Goal: Information Seeking & Learning: Learn about a topic

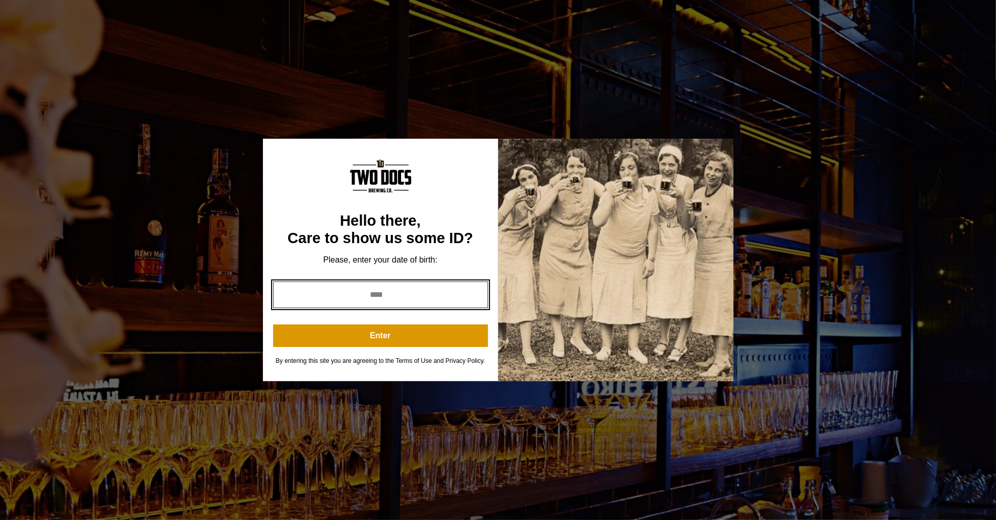
click at [373, 290] on input "year" at bounding box center [380, 294] width 215 height 27
type input "****"
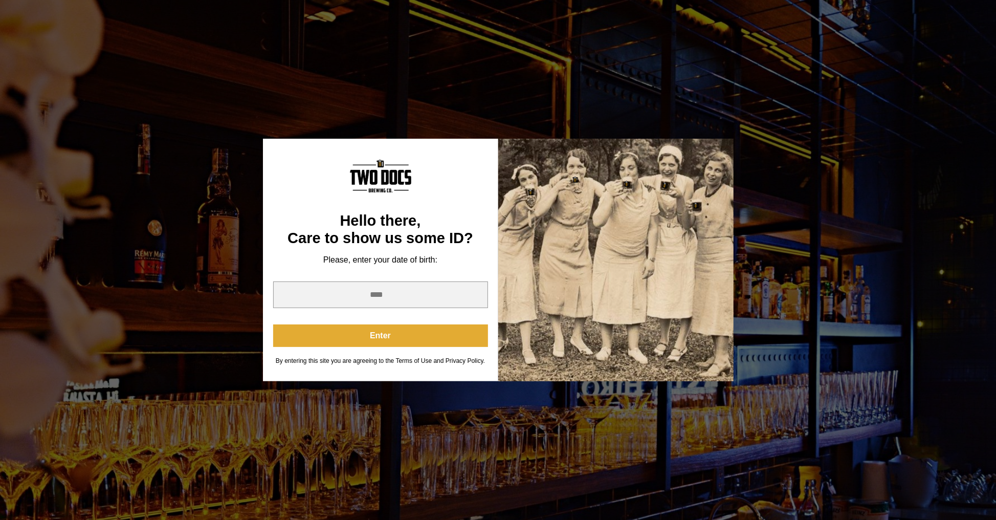
click at [407, 333] on button "Enter" at bounding box center [380, 335] width 215 height 23
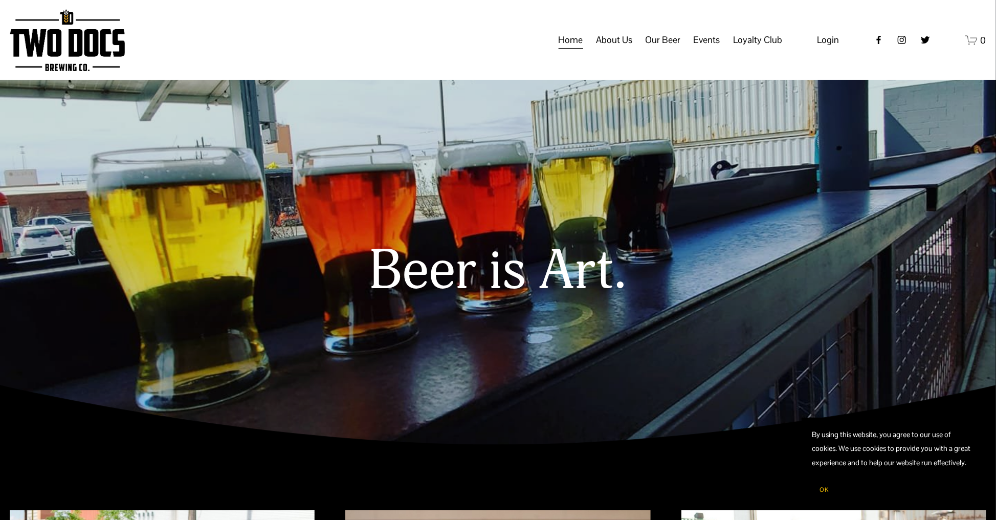
click at [610, 48] on span "About Us" at bounding box center [614, 39] width 36 height 17
click at [0, 0] on span "Our Mission" at bounding box center [0, 0] width 0 height 0
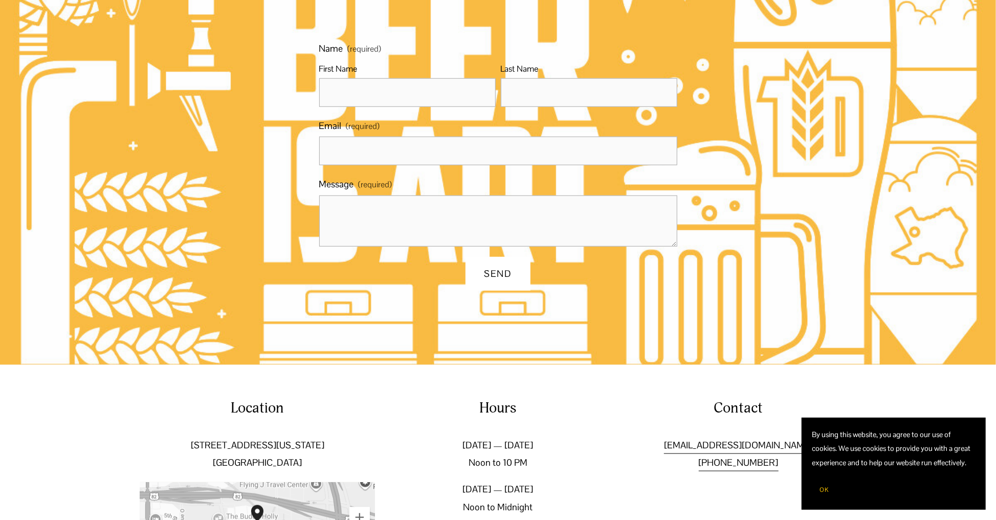
scroll to position [751, 0]
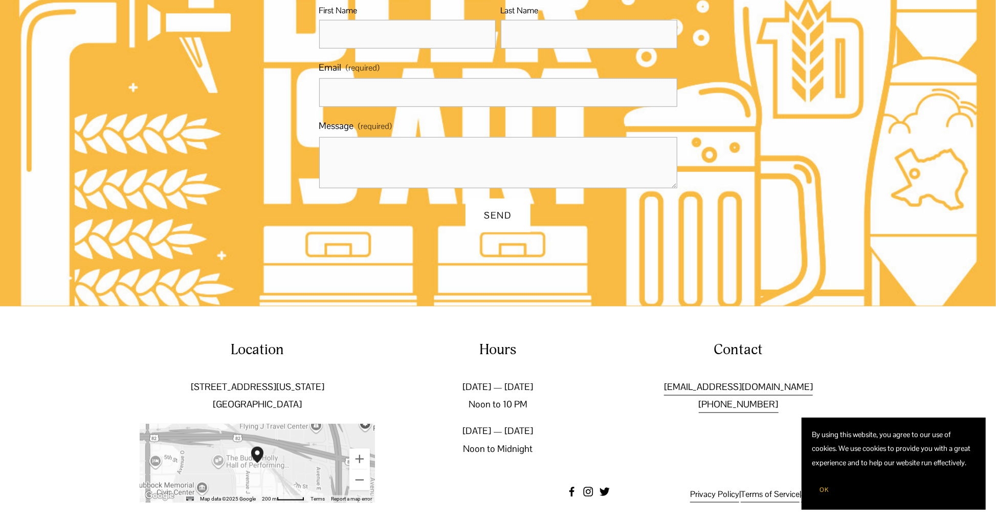
click at [287, 447] on div "To navigate, press the arrow keys." at bounding box center [257, 463] width 235 height 79
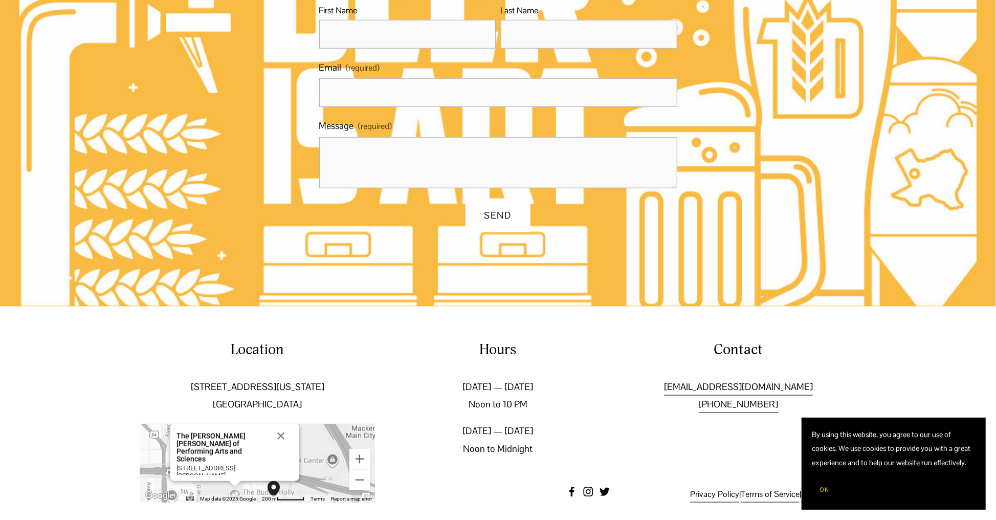
click at [304, 444] on div "To navigate, press the arrow keys. The Buddy Holly Hall of Performing Arts and …" at bounding box center [257, 463] width 235 height 79
